Goal: Transaction & Acquisition: Purchase product/service

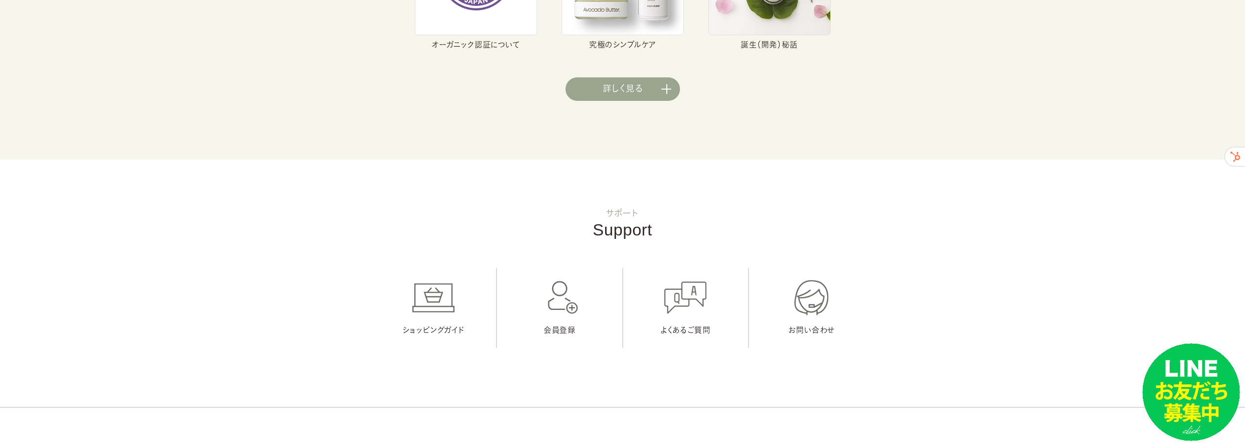
scroll to position [4159, 0]
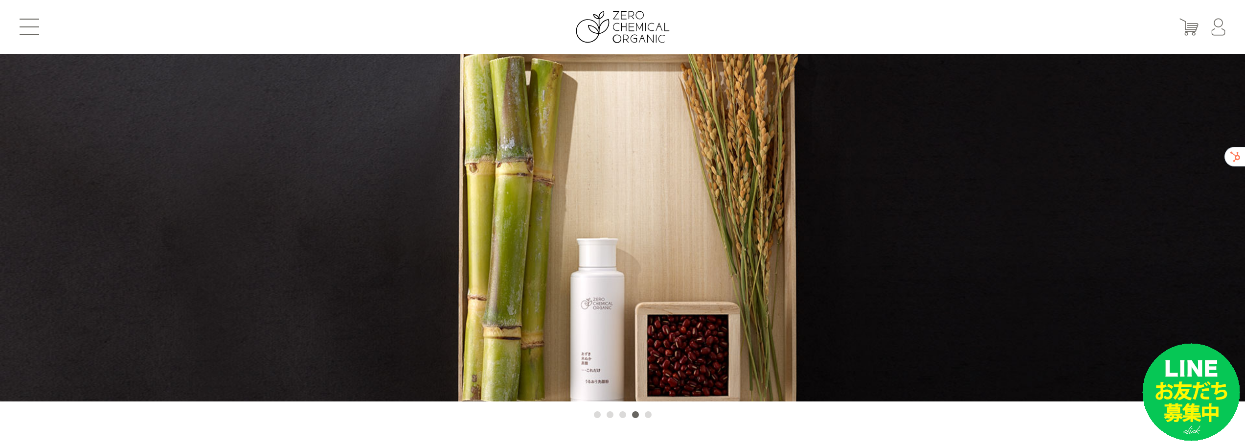
click at [29, 25] on button at bounding box center [30, 27] width 20 height 17
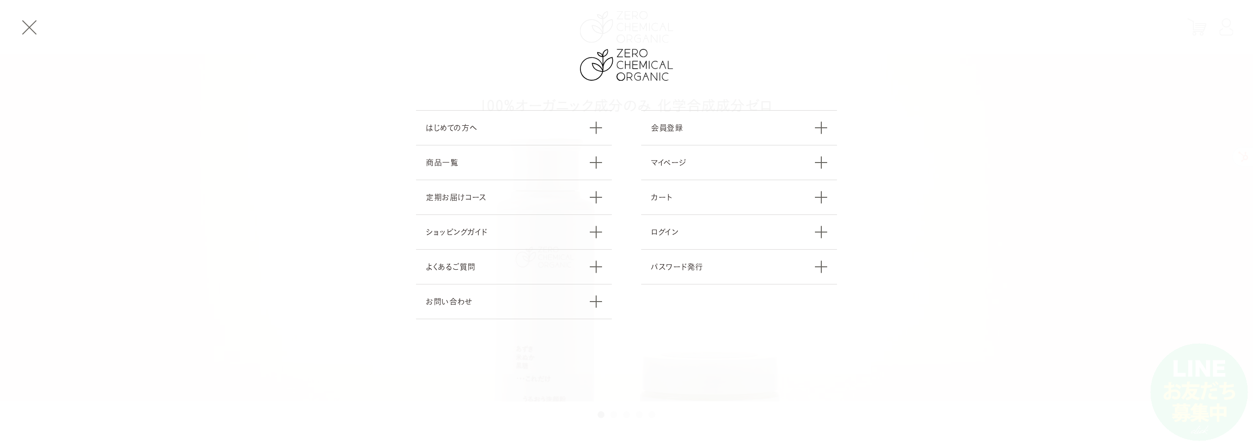
click at [37, 22] on button at bounding box center [30, 27] width 20 height 17
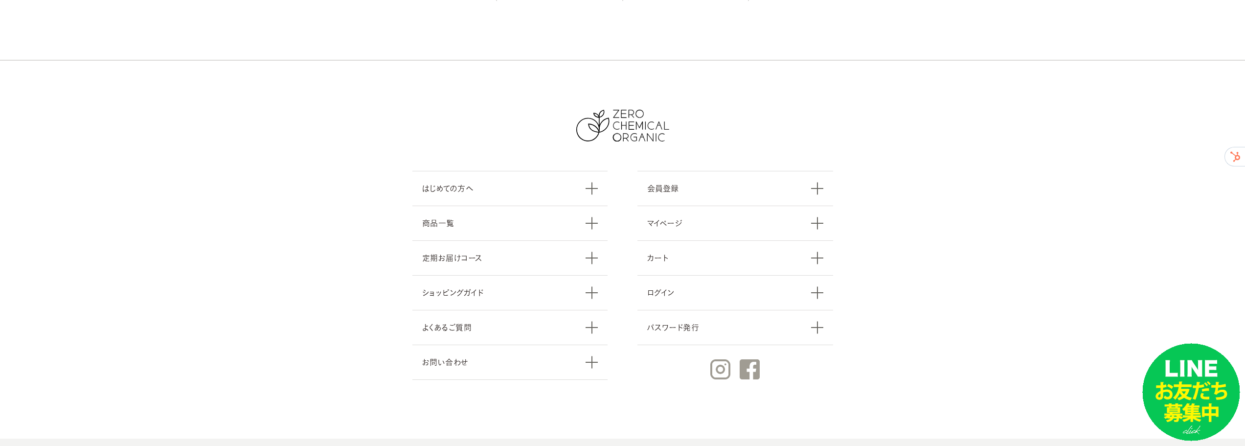
scroll to position [4249, 0]
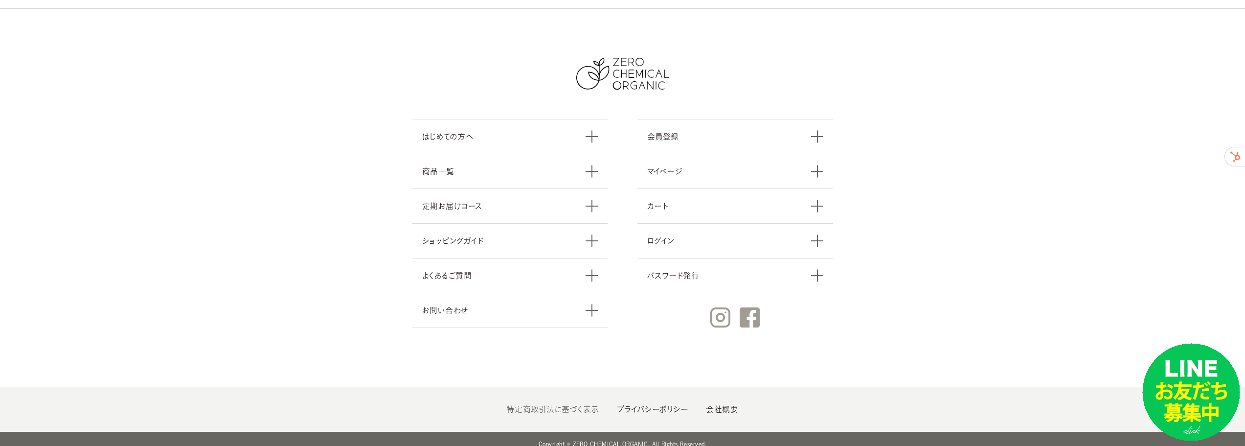
click at [580, 405] on link "特定商取引法に基づく表示" at bounding box center [552, 409] width 92 height 8
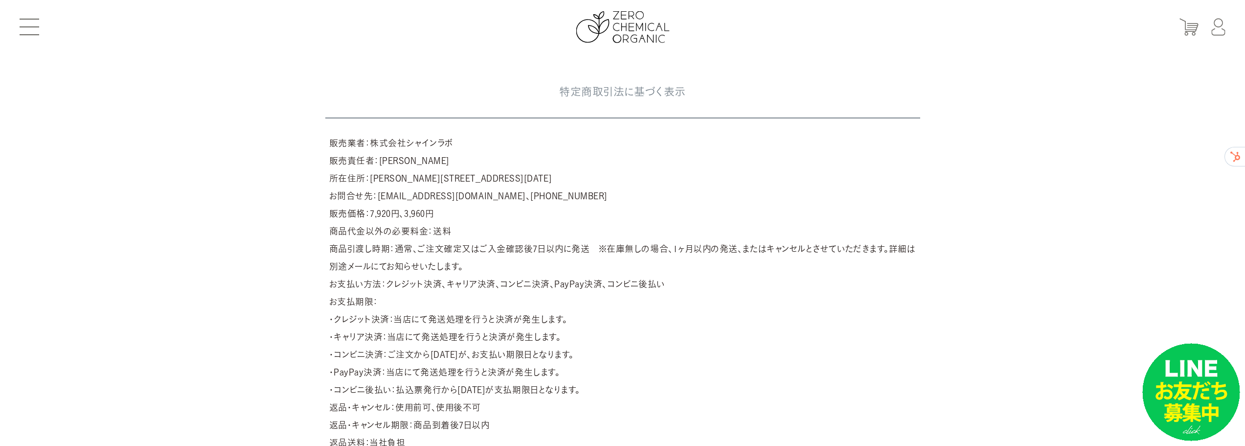
drag, startPoint x: 465, startPoint y: 145, endPoint x: 370, endPoint y: 145, distance: 94.9
click at [370, 145] on article "販売業者：株式会社シャインラボ 販売責任者：岸根　輝明 所在住所：東京都江戸川区一之江4-6-20 お問合せ先：support@shinelabo.co.jp…" at bounding box center [622, 292] width 595 height 325
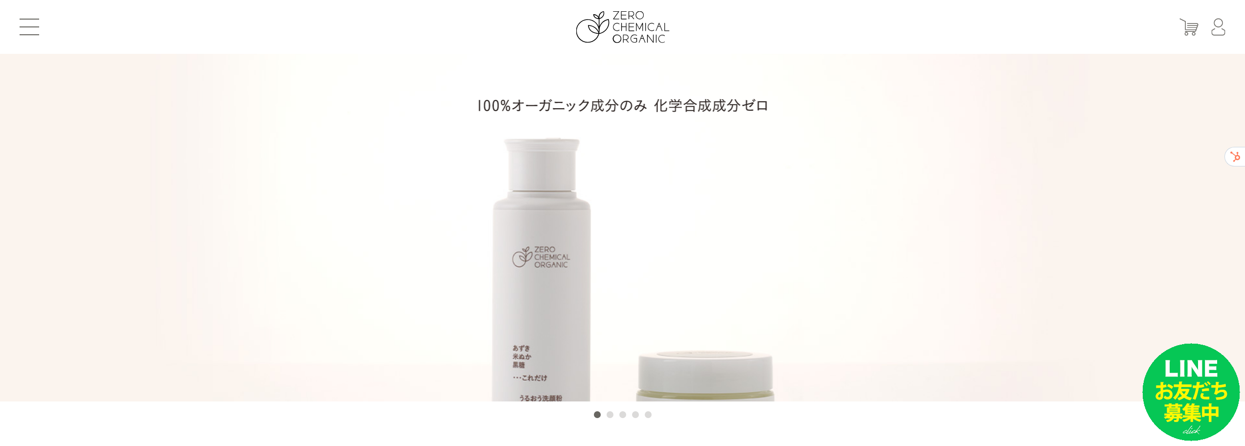
click at [23, 5] on header "はじめての方へ 商品一覧 定期お届けコース ショッピングガイド よくあるご質問 お問い合わせ 会員登録 マイページ カート ログイン パスワード発行" at bounding box center [622, 27] width 1245 height 54
click at [24, 19] on span at bounding box center [30, 19] width 20 height 1
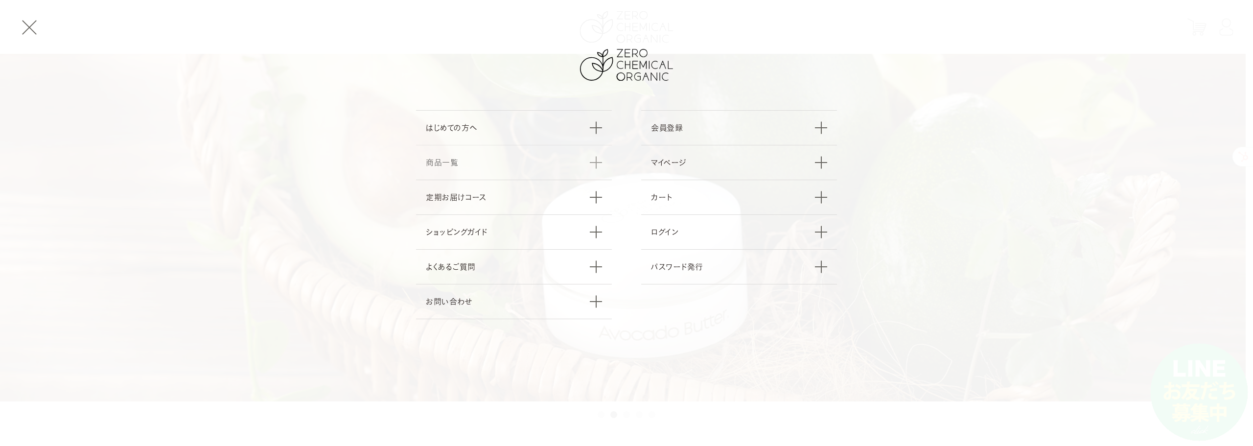
click at [591, 159] on link "商品一覧" at bounding box center [514, 162] width 196 height 35
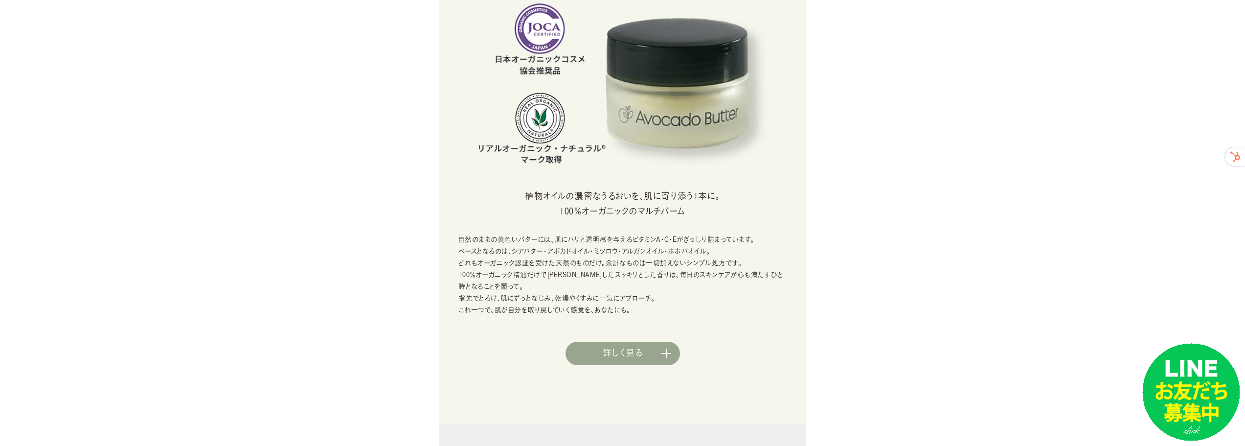
scroll to position [401, 0]
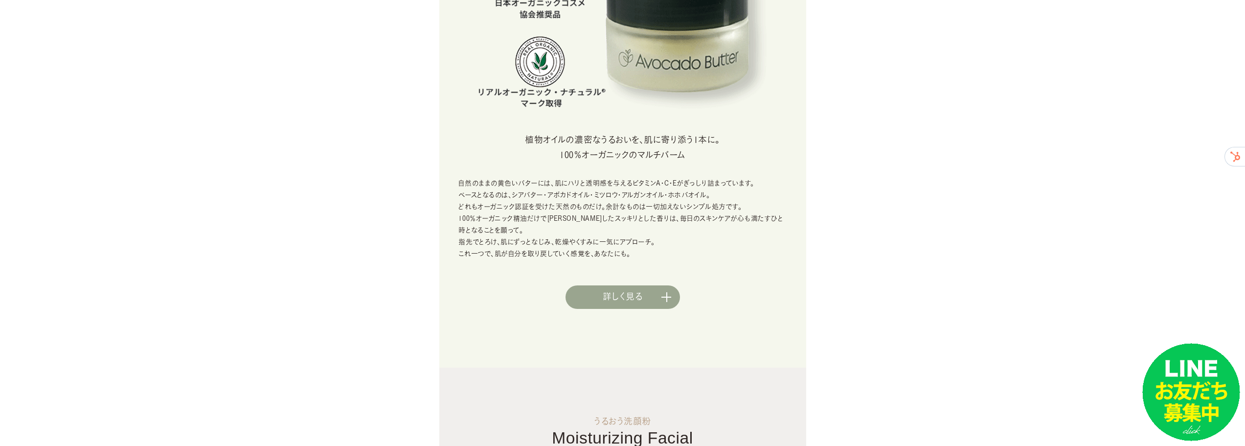
click at [633, 283] on div "植物オイルの濃密なうるおいを、肌に寄り添う1本に。 100％オーガニックのマルチバーム 自然のままの黄色いバターには、肌にハリと透明感を与えるビタミンA・C・…" at bounding box center [622, 220] width 367 height 177
click at [652, 292] on link "詳しく見る" at bounding box center [623, 296] width 114 height 23
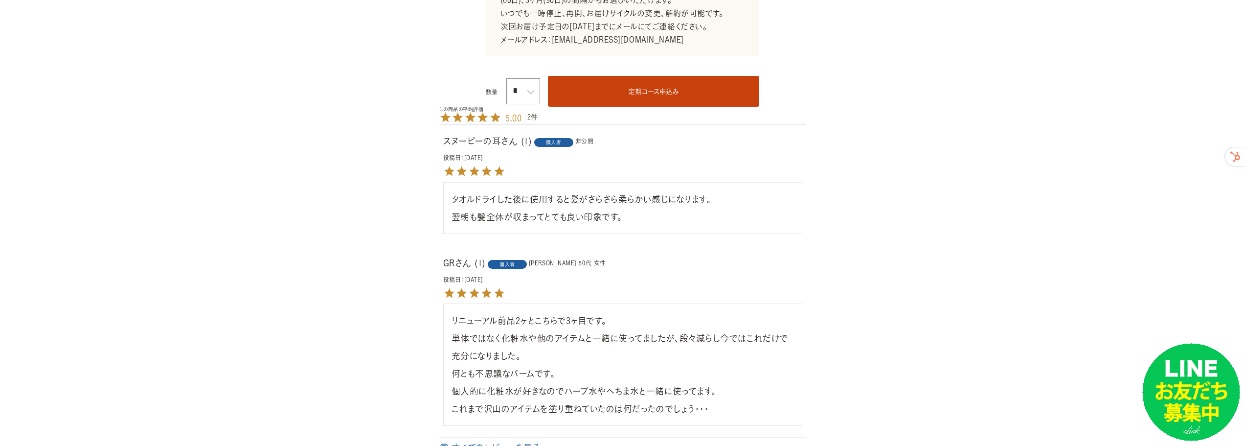
scroll to position [930, 0]
